Goal: Communication & Community: Ask a question

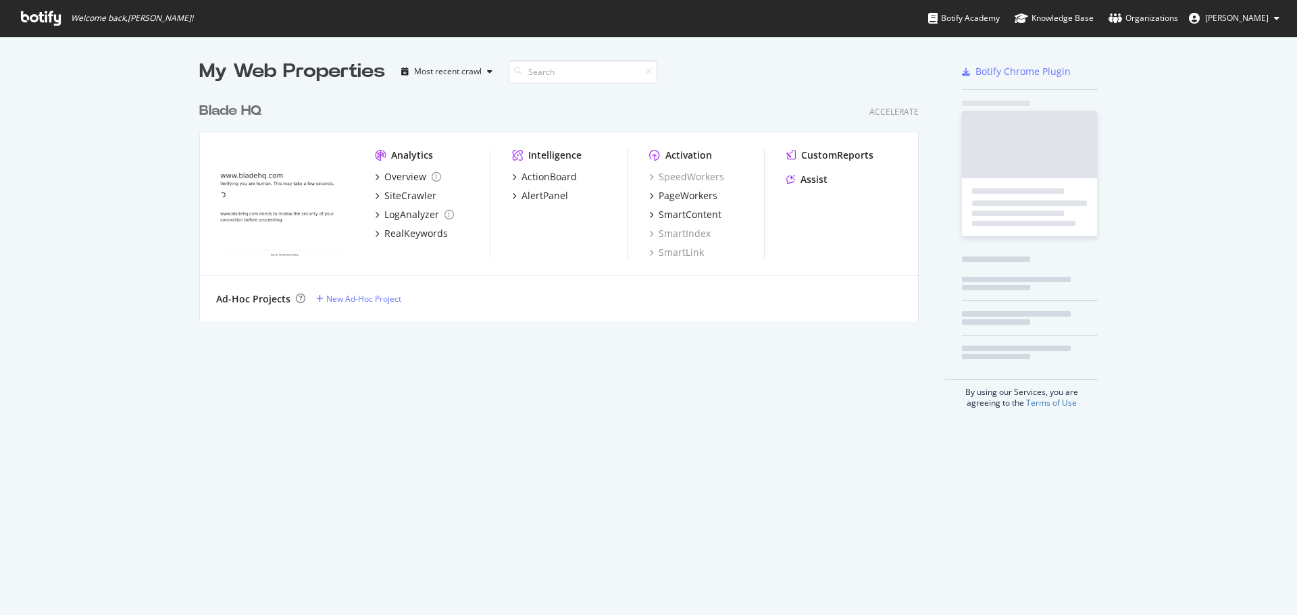
scroll to position [605, 1276]
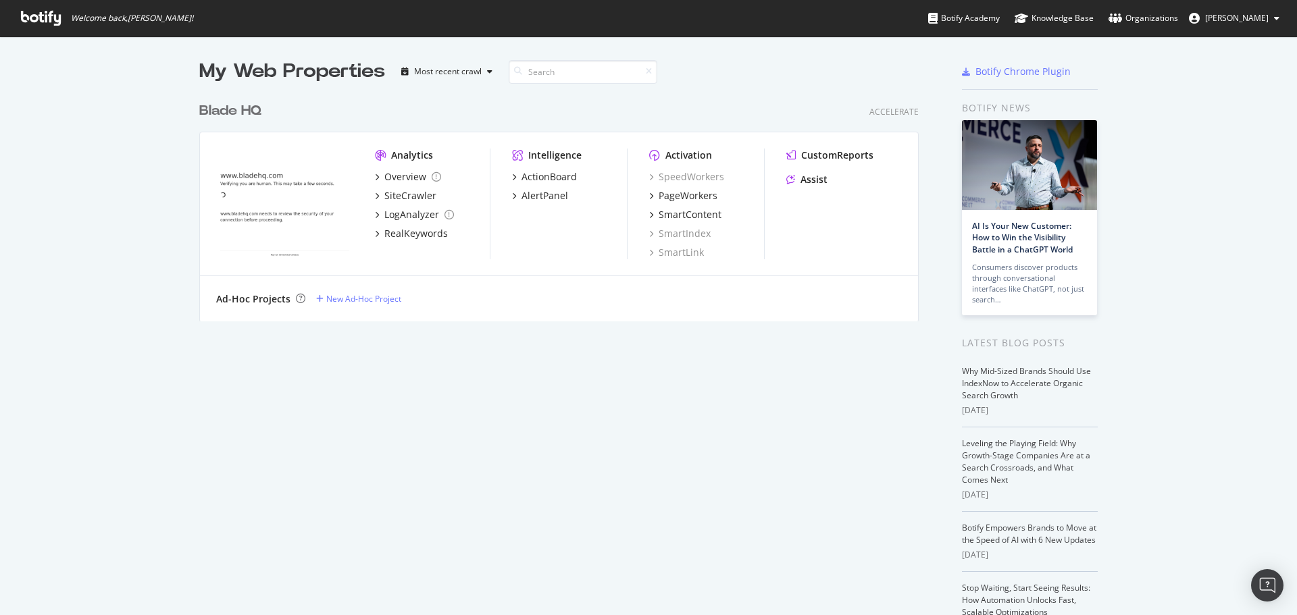
click at [54, 14] on icon at bounding box center [41, 18] width 40 height 15
click at [384, 176] on div "Overview" at bounding box center [405, 177] width 42 height 14
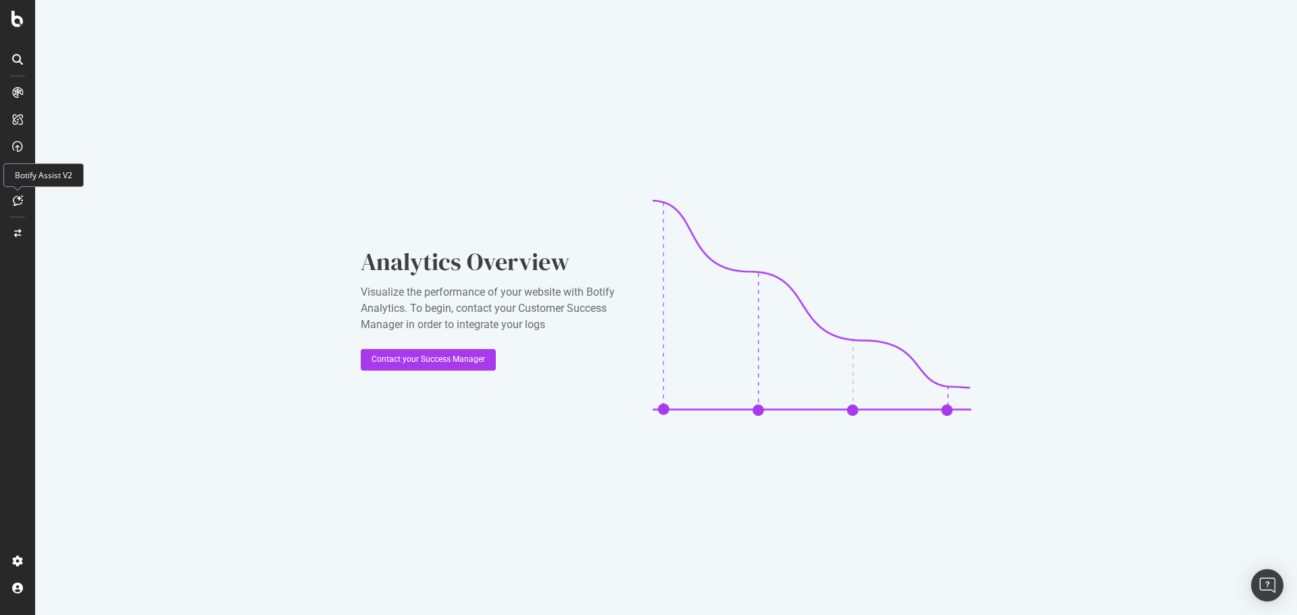
click at [20, 204] on icon at bounding box center [18, 200] width 10 height 11
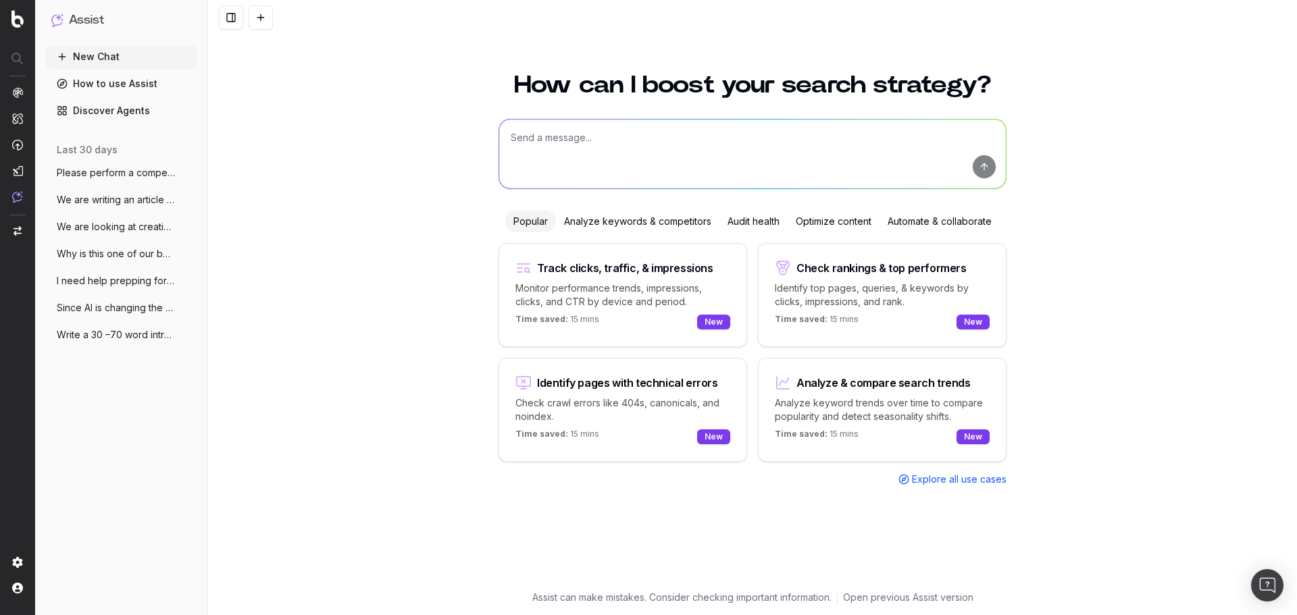
click at [646, 134] on textarea at bounding box center [752, 154] width 507 height 69
paste textarea "Does Google recognize "Leatherman Knives" as a coherent topic on your page?"
type textarea "Does Google recognize "Leatherman Knives" as a coherent topic on your page?"
click at [987, 170] on button "submit" at bounding box center [984, 166] width 23 height 23
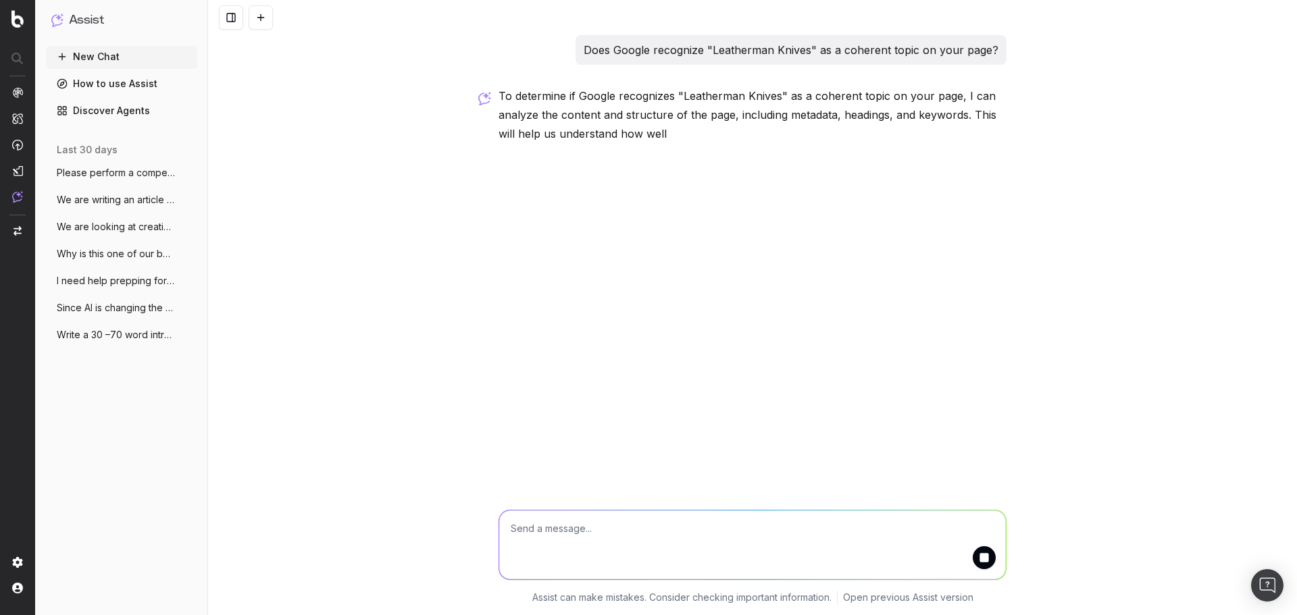
click at [646, 536] on textarea at bounding box center [752, 545] width 507 height 69
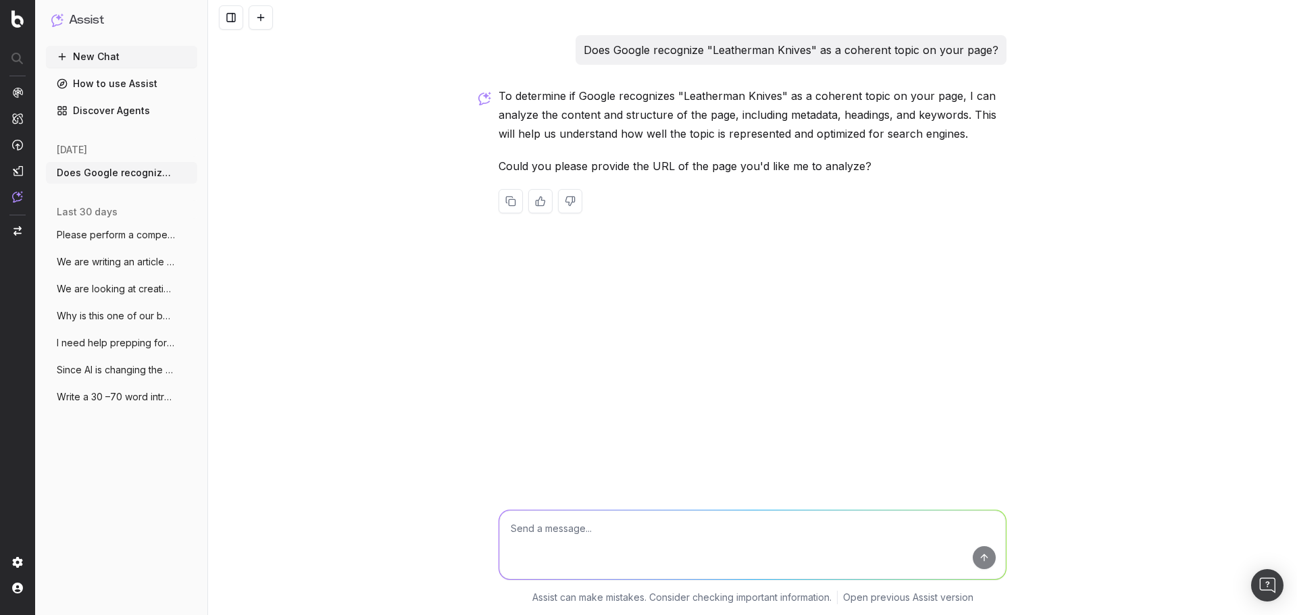
click at [526, 527] on textarea at bounding box center [752, 545] width 507 height 69
paste textarea "https://www.bladehq.com/"
type textarea "https://www.bladehq.com/"
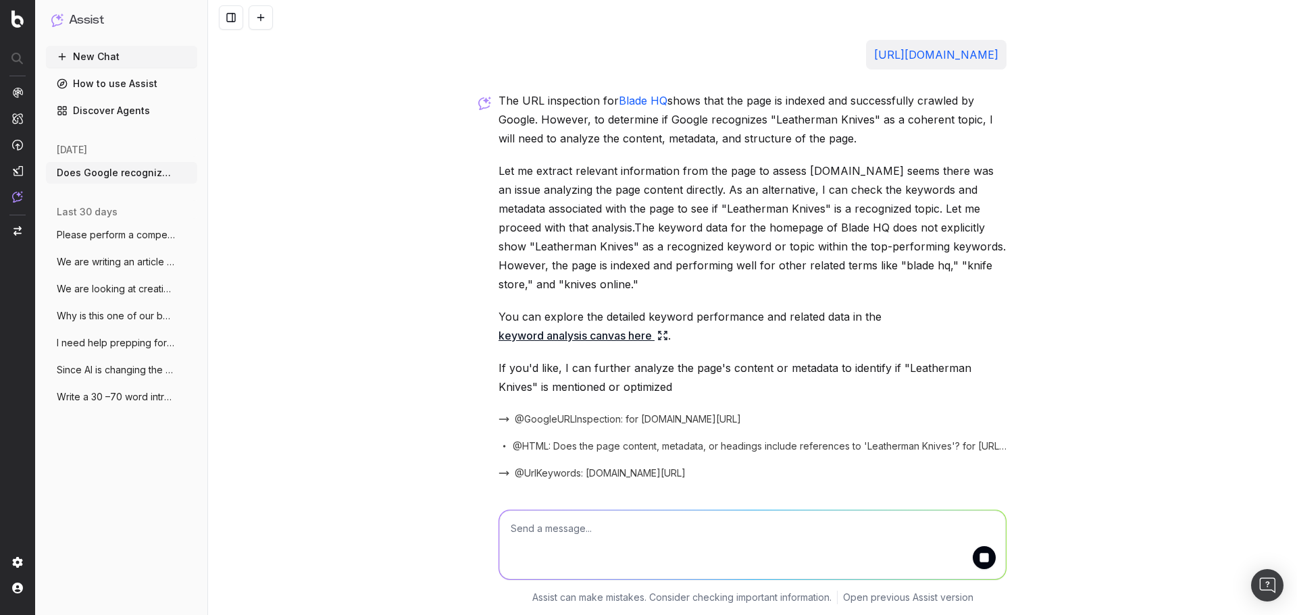
scroll to position [241, 0]
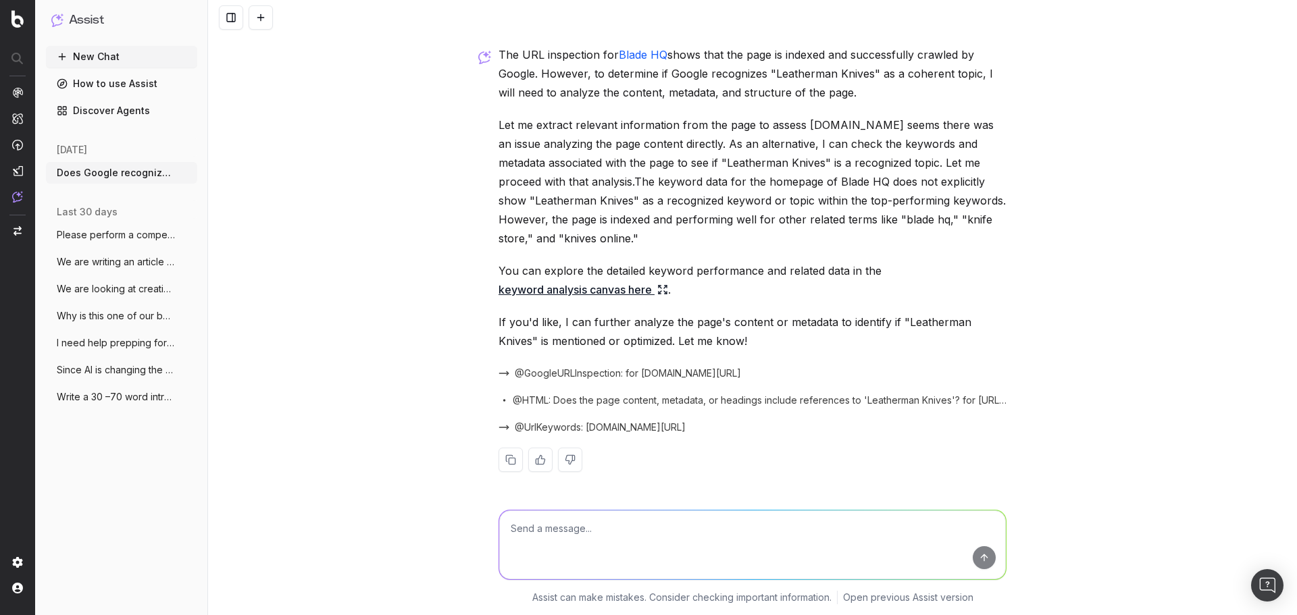
drag, startPoint x: 772, startPoint y: 548, endPoint x: 783, endPoint y: 548, distance: 11.5
click at [772, 548] on textarea at bounding box center [752, 545] width 507 height 69
paste textarea "https://www.bladehq.com/cat--Leatherman-Multi-Tools--439"
type textarea "What about https://www.bladehq.com/cat--Leatherman-Multi-Tools--439"
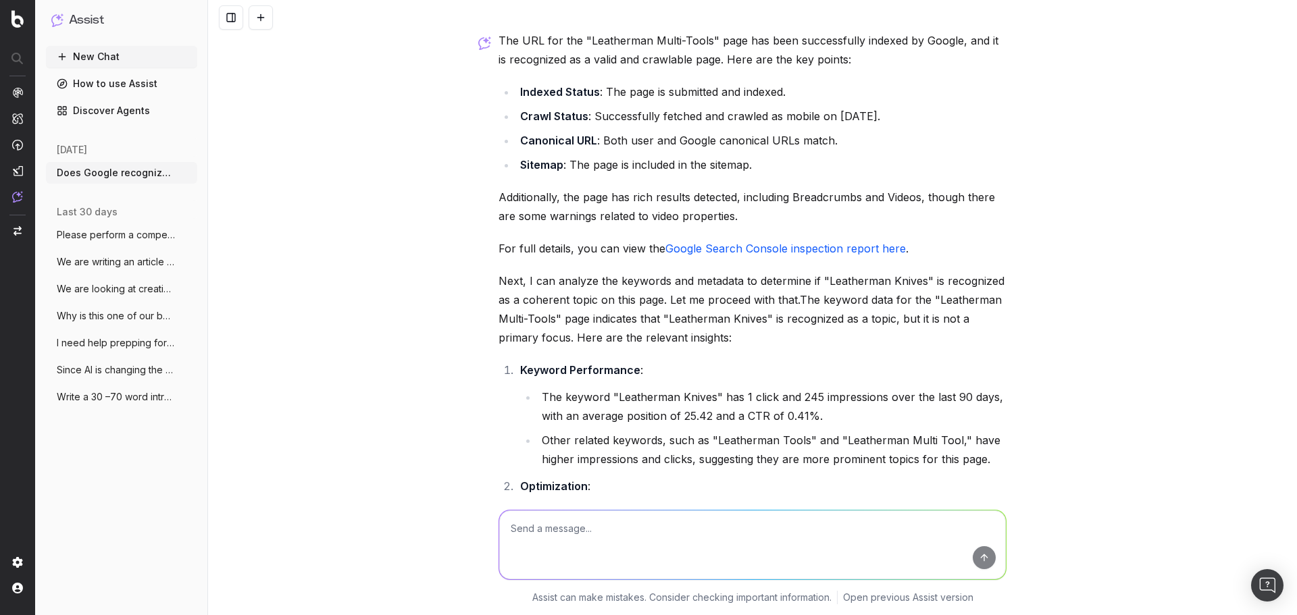
scroll to position [779, 0]
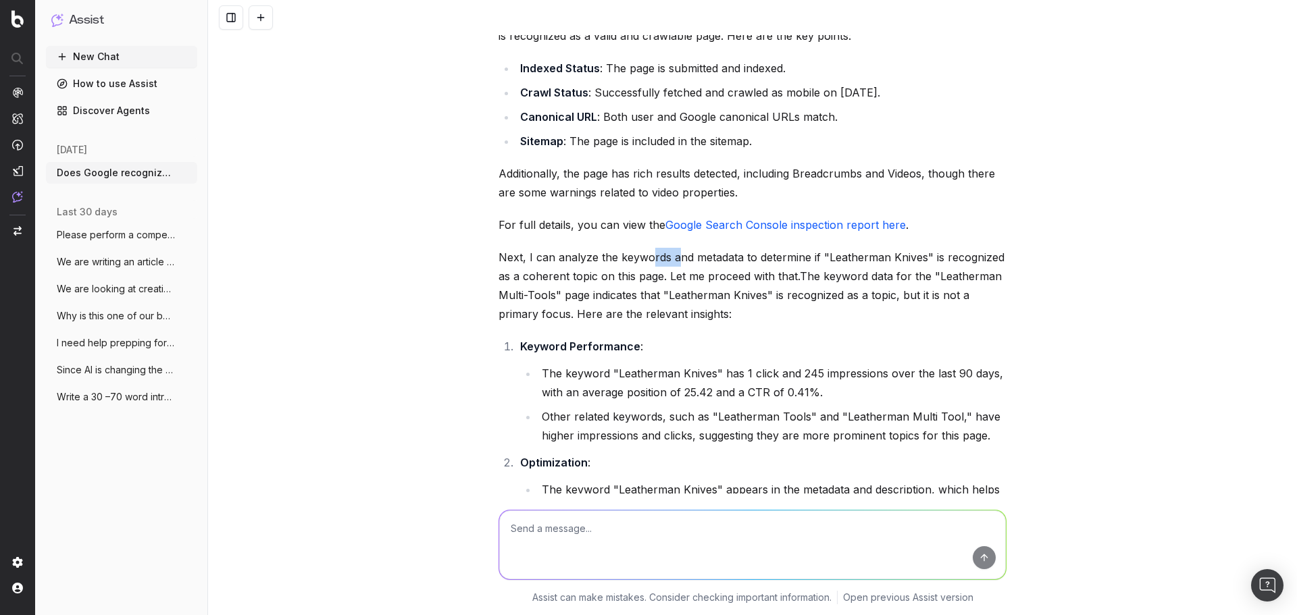
drag, startPoint x: 646, startPoint y: 258, endPoint x: 673, endPoint y: 257, distance: 27.0
click at [673, 257] on p "Next, I can analyze the keywords and metadata to determine if "Leatherman Knive…" at bounding box center [752, 286] width 508 height 76
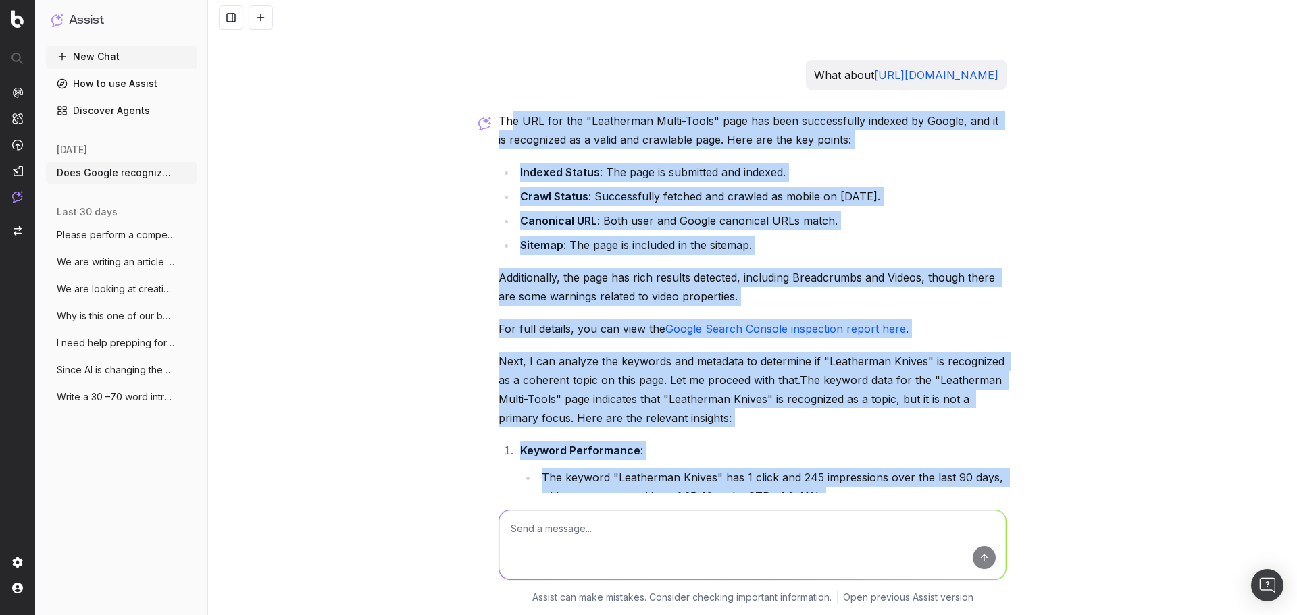
scroll to position [644, 0]
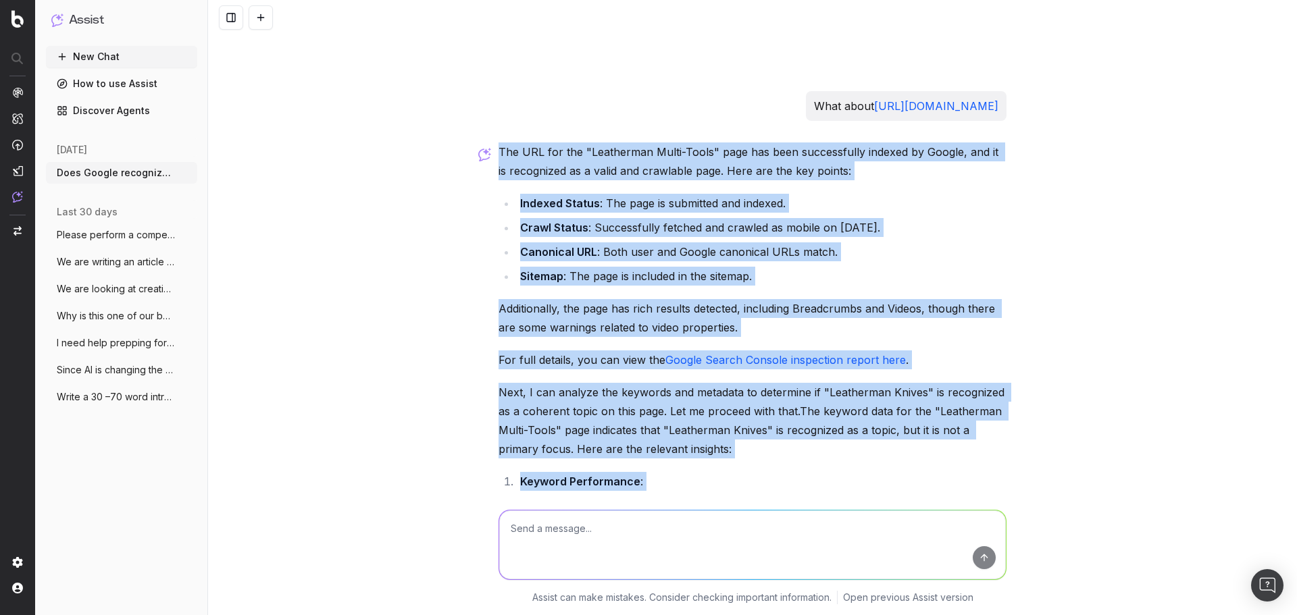
drag, startPoint x: 848, startPoint y: 351, endPoint x: 491, endPoint y: 153, distance: 408.4
click at [493, 153] on div "Does Google recognize "Leatherman Knives" as a coherent topic on your page? To …" at bounding box center [752, 144] width 519 height 1507
copy div "The URL for the "Leatherman Multi-Tools" page has been successfully indexed by …"
